Goal: Find specific page/section: Find specific page/section

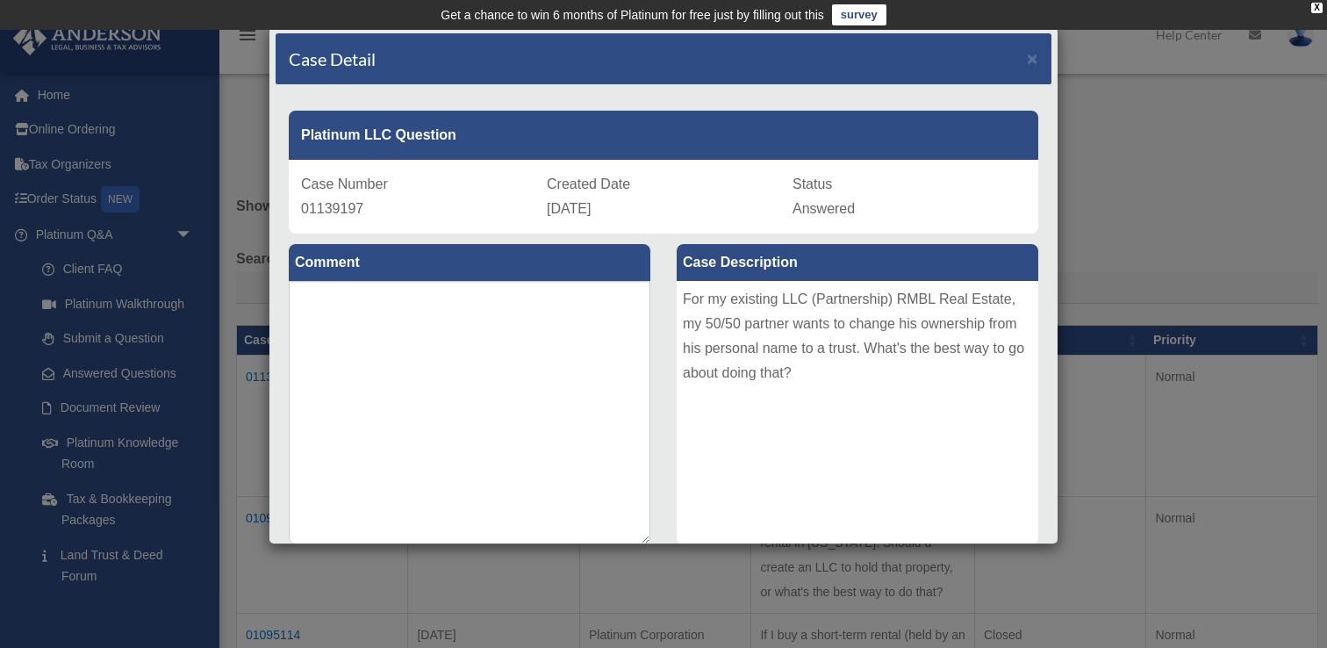
scroll to position [351, 0]
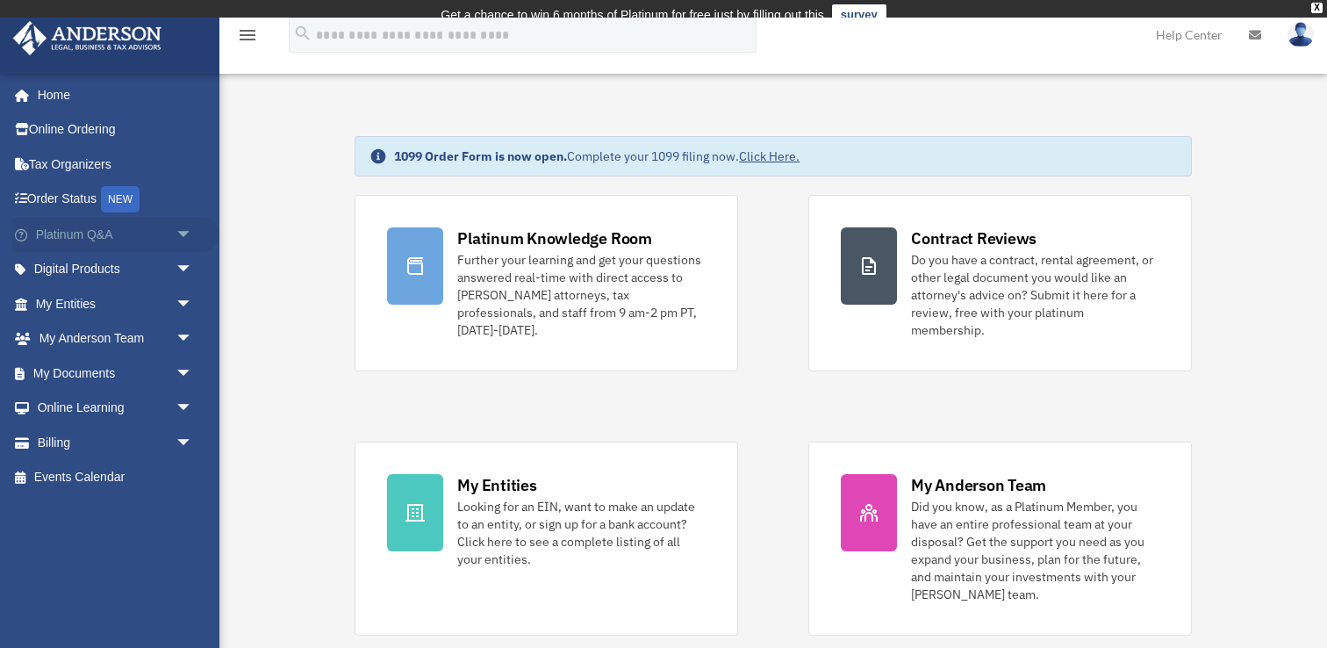
click at [117, 233] on link "Platinum Q&A arrow_drop_down" at bounding box center [115, 234] width 207 height 35
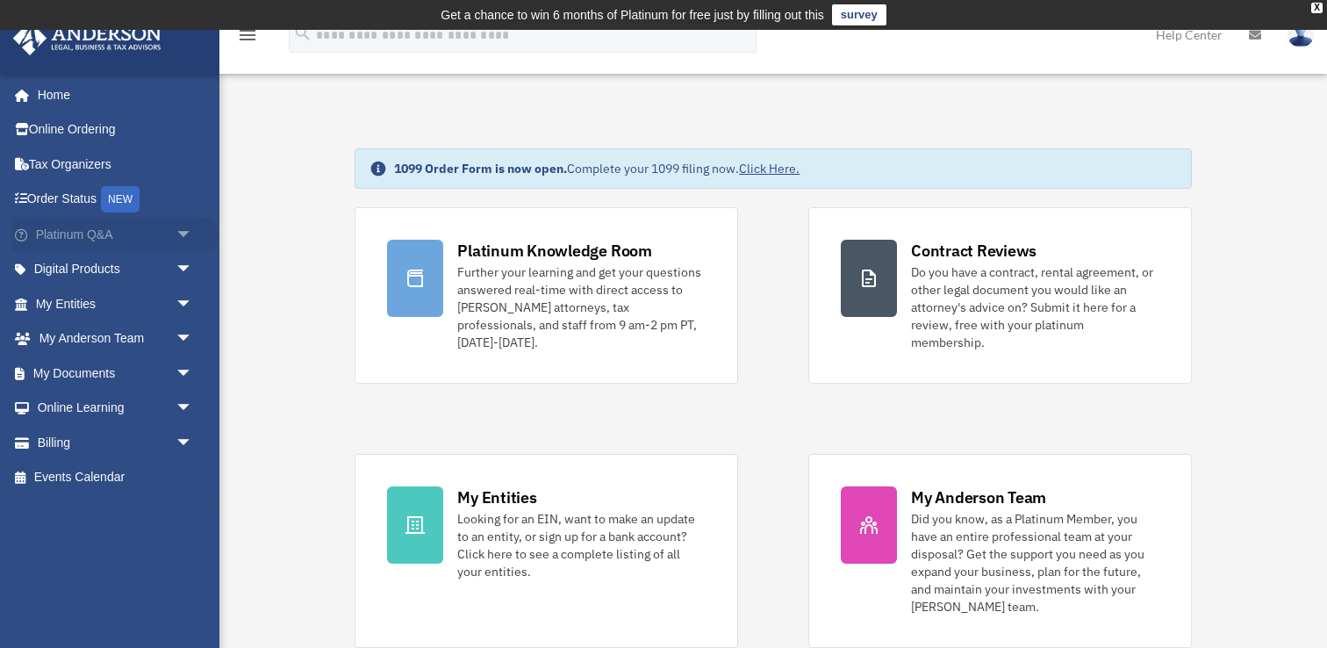
click at [176, 236] on span "arrow_drop_down" at bounding box center [193, 235] width 35 height 36
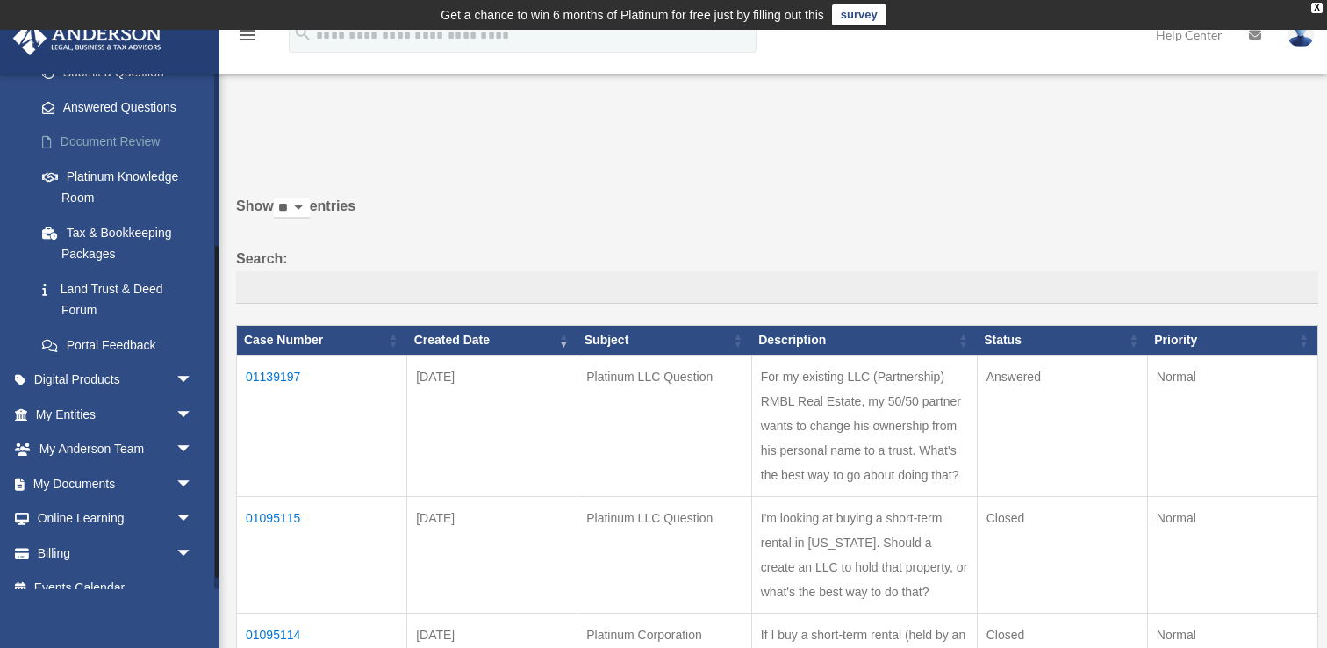
scroll to position [286, 0]
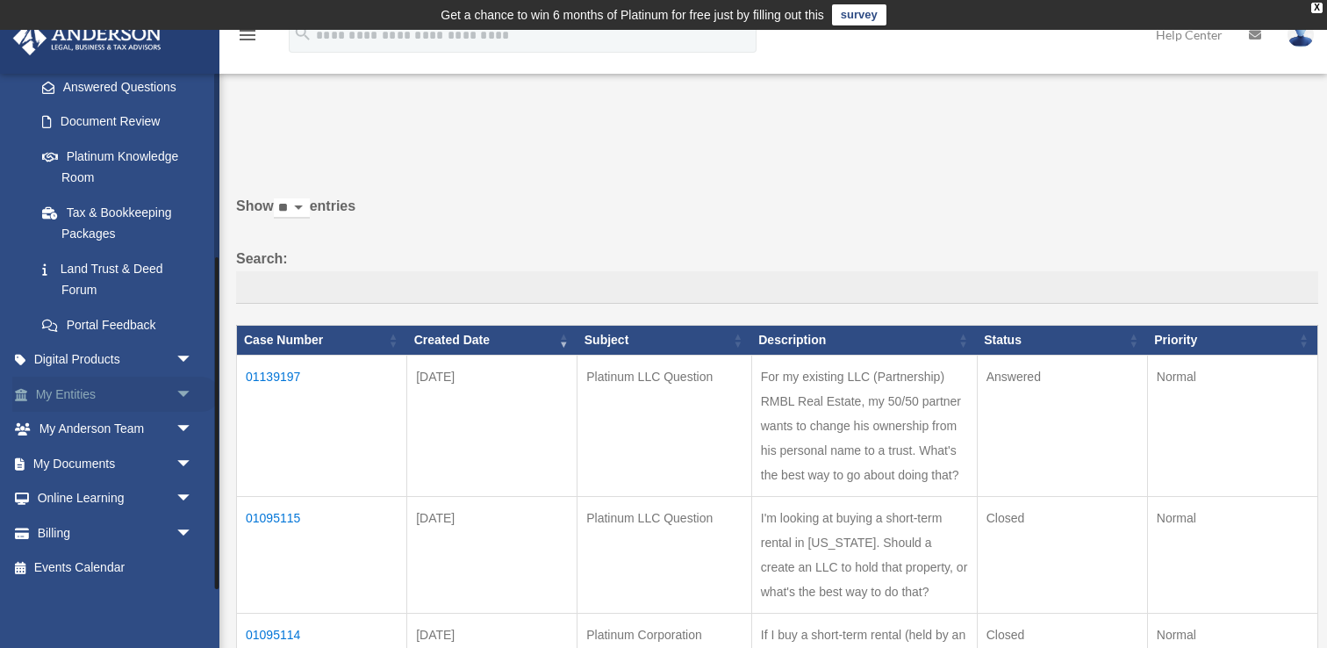
click at [86, 390] on link "My Entities arrow_drop_down" at bounding box center [115, 394] width 207 height 35
click at [188, 396] on span "arrow_drop_down" at bounding box center [193, 395] width 35 height 36
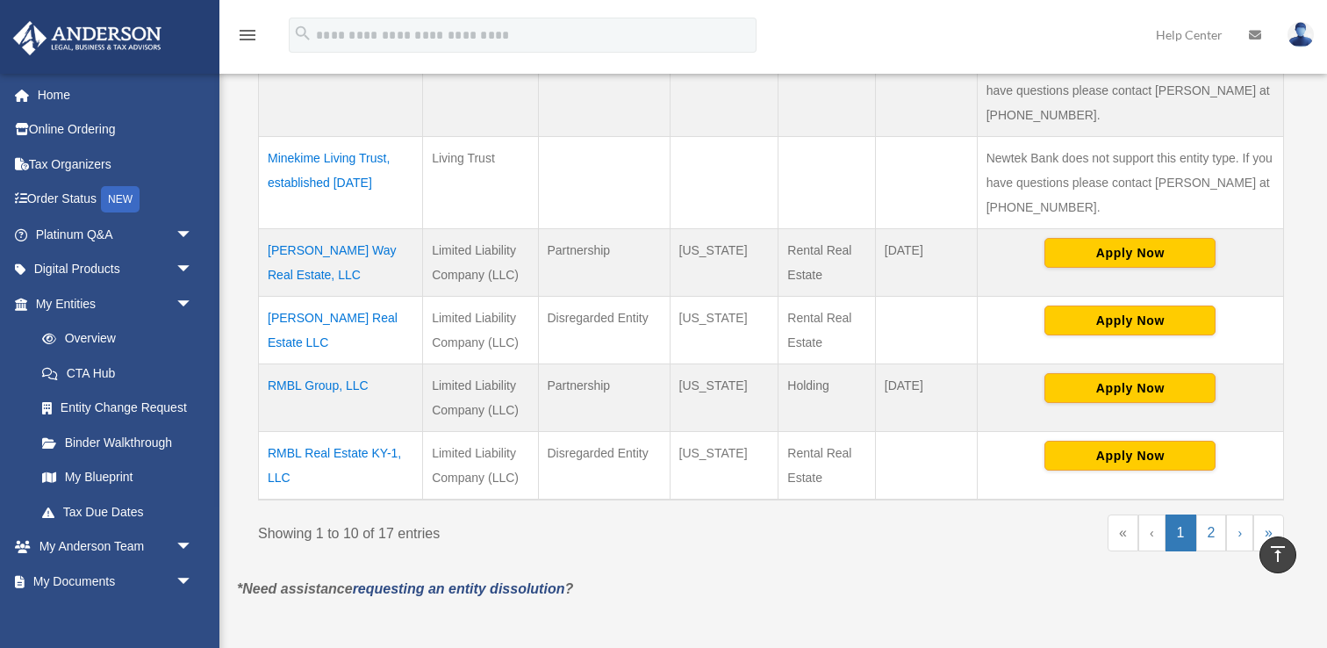
scroll to position [776, 0]
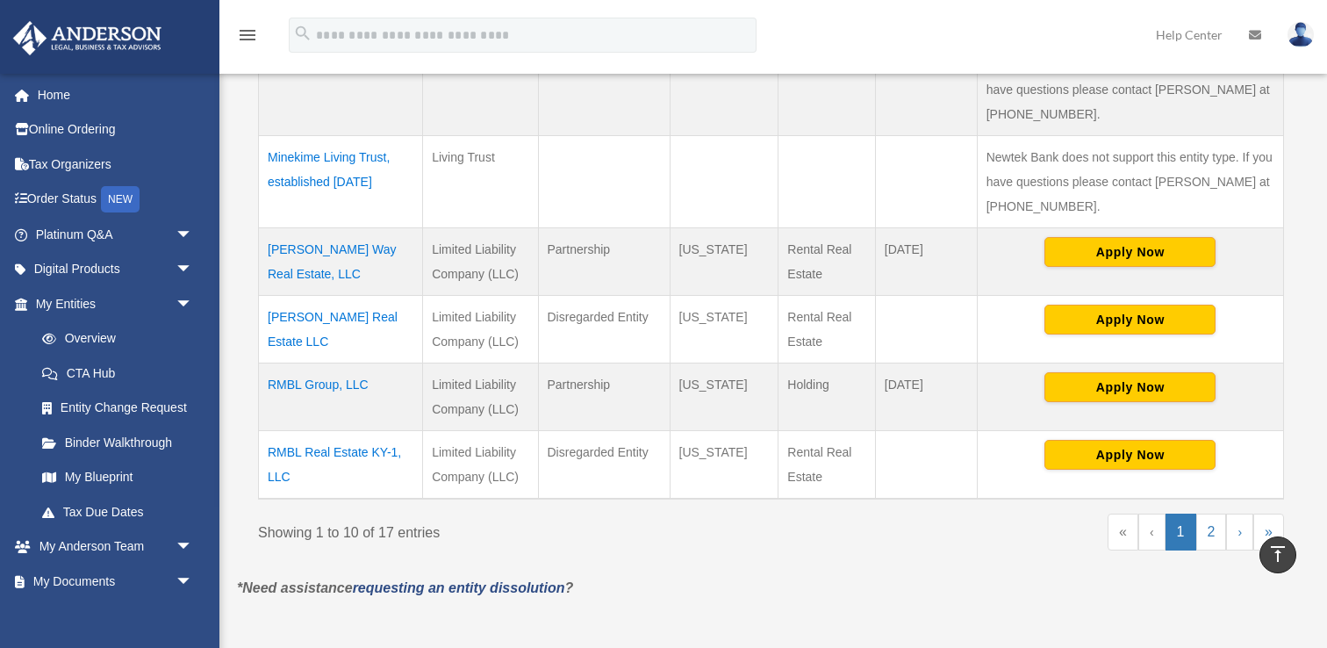
click at [335, 384] on td "RMBL Group, LLC" at bounding box center [341, 397] width 164 height 68
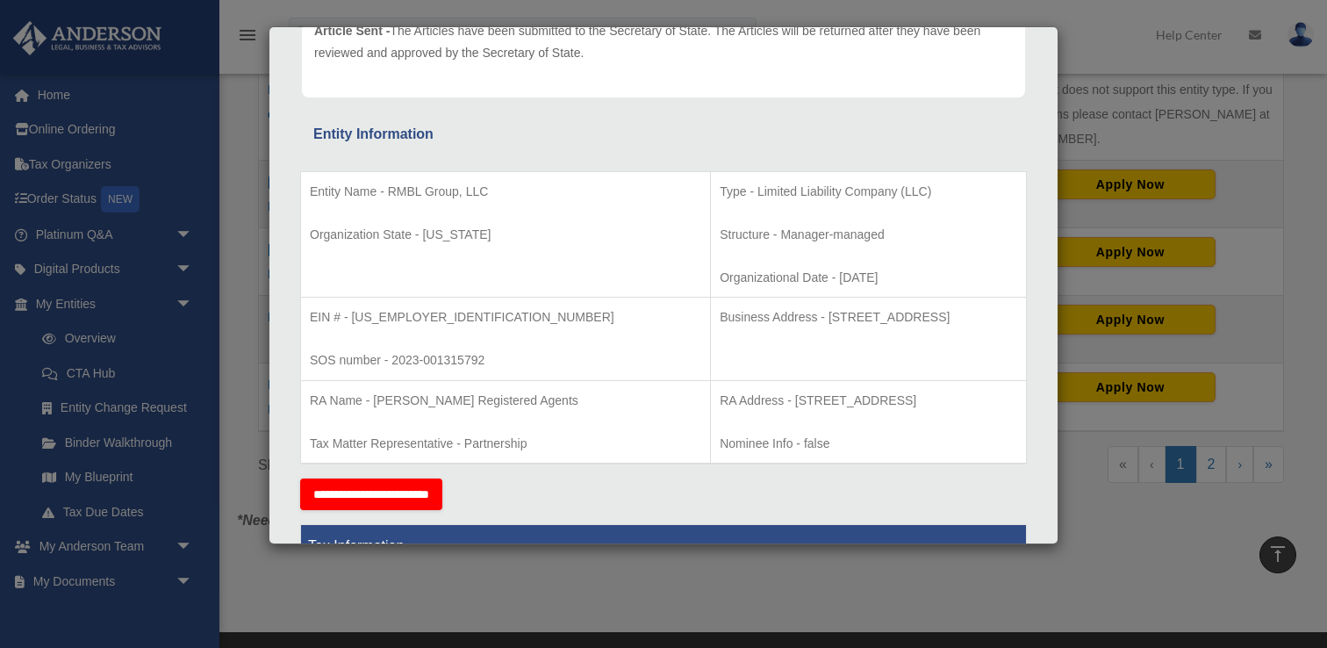
scroll to position [241, 0]
